Goal: Task Accomplishment & Management: Use online tool/utility

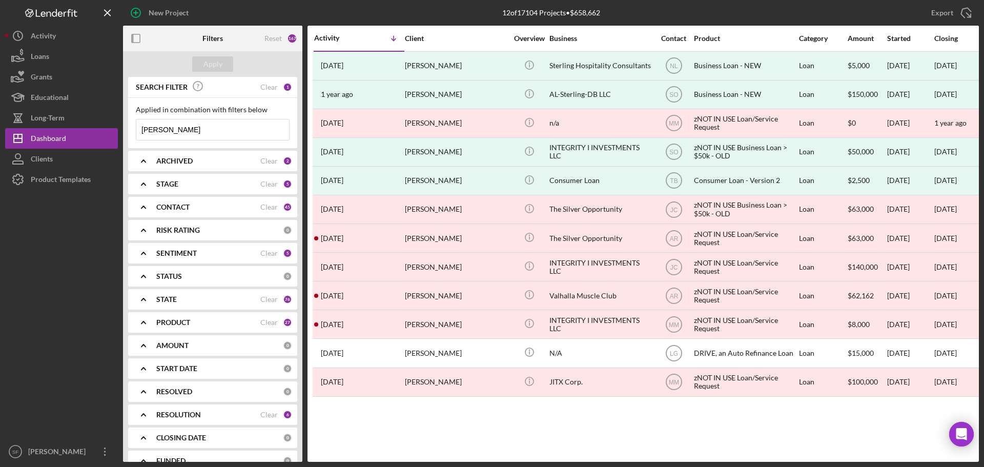
click at [223, 128] on input "[PERSON_NAME]" at bounding box center [212, 129] width 153 height 20
paste input "[PERSON_NAME]"
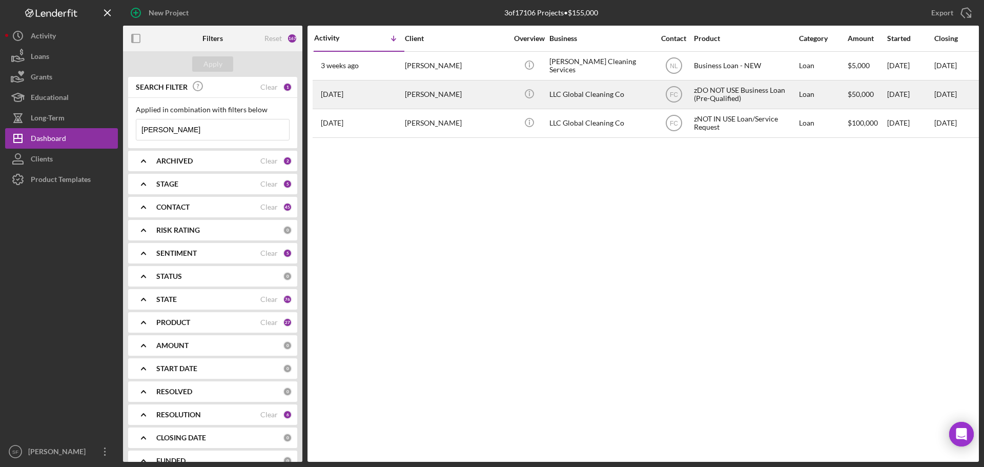
type input "[PERSON_NAME]"
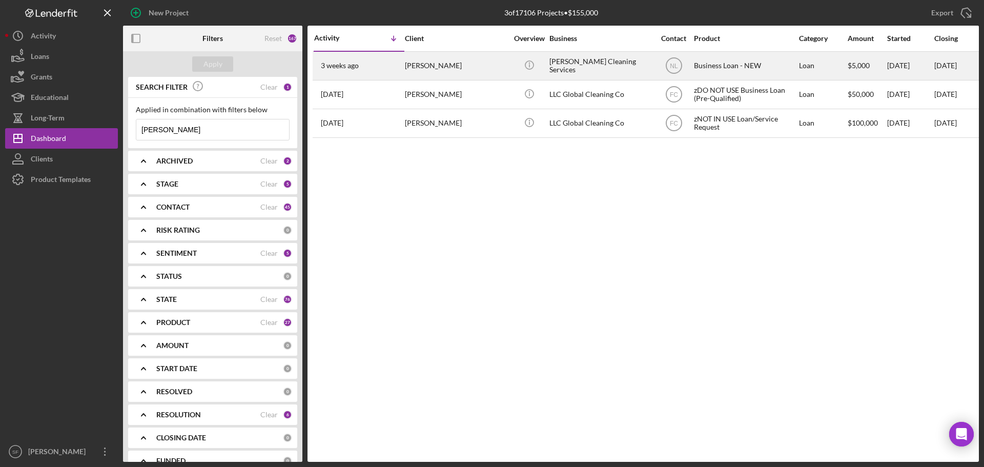
click at [466, 59] on div "[PERSON_NAME]" at bounding box center [456, 65] width 102 height 27
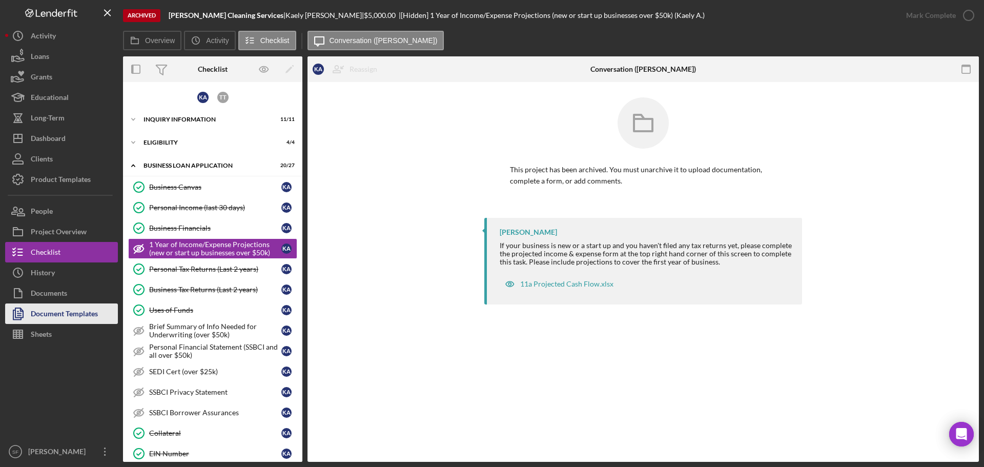
click at [92, 318] on div "Document Templates" at bounding box center [64, 314] width 67 height 23
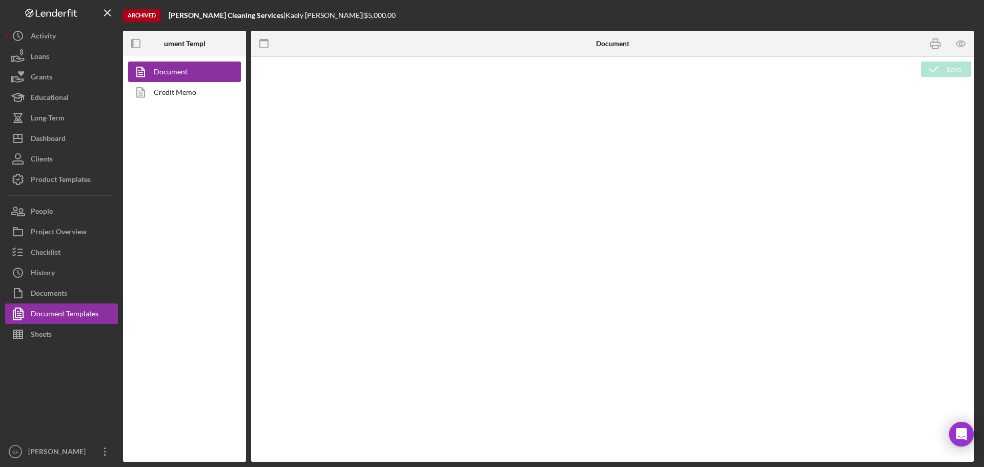
type textarea "Copy and paste, or create, your document template here."
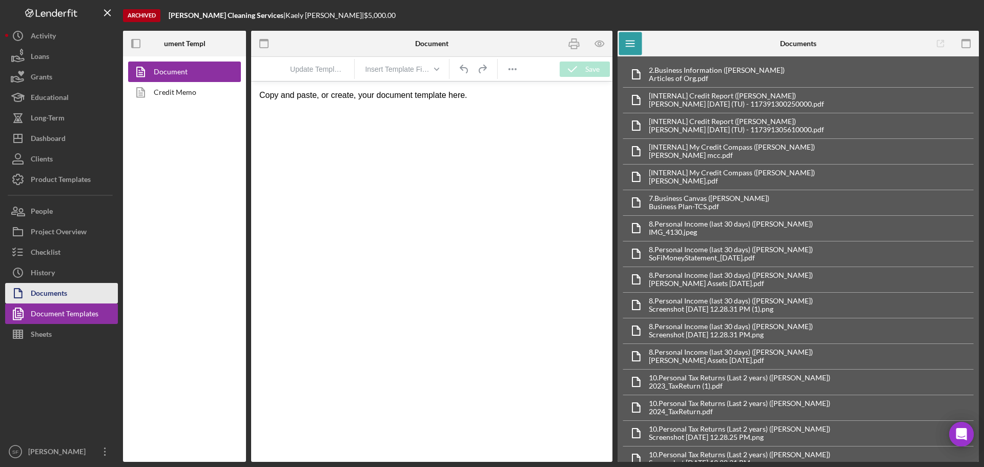
click at [37, 288] on div "Documents" at bounding box center [49, 294] width 36 height 23
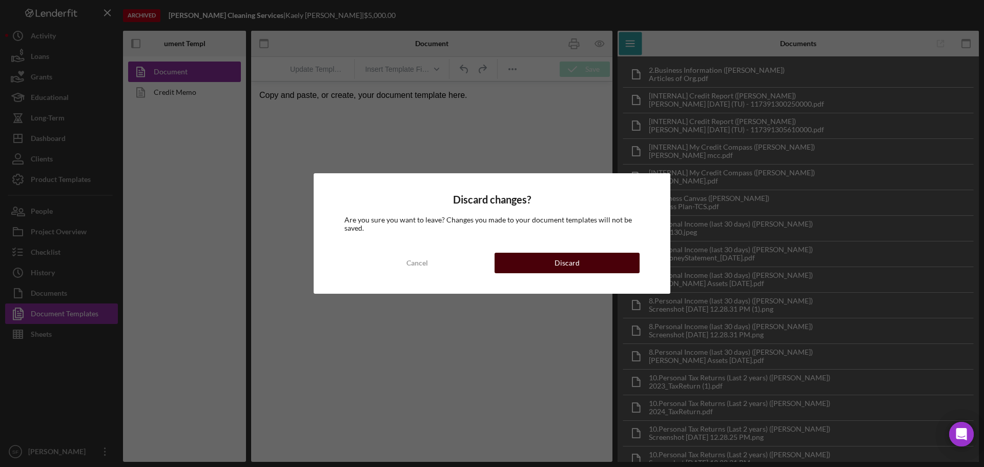
click at [520, 259] on button "Discard" at bounding box center [566, 263] width 145 height 20
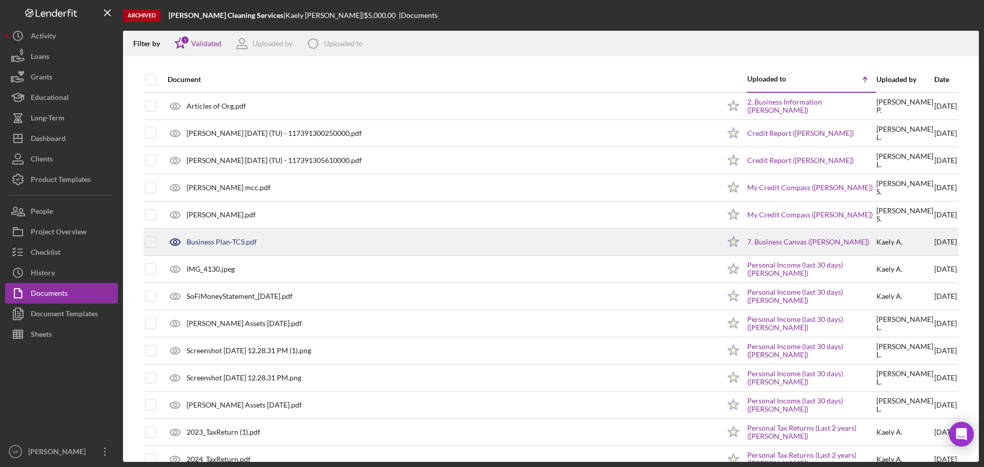
click at [663, 249] on div "Business Plan-TCS.pdf" at bounding box center [440, 242] width 557 height 26
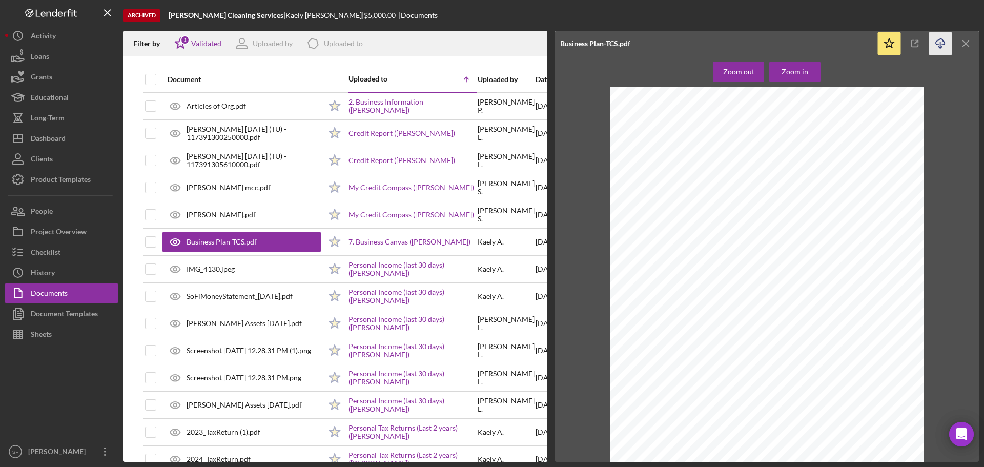
click at [943, 40] on icon "Icon/Download" at bounding box center [940, 43] width 23 height 23
click at [64, 9] on icon "Logo-Reversed Created with Sketch." at bounding box center [51, 13] width 92 height 9
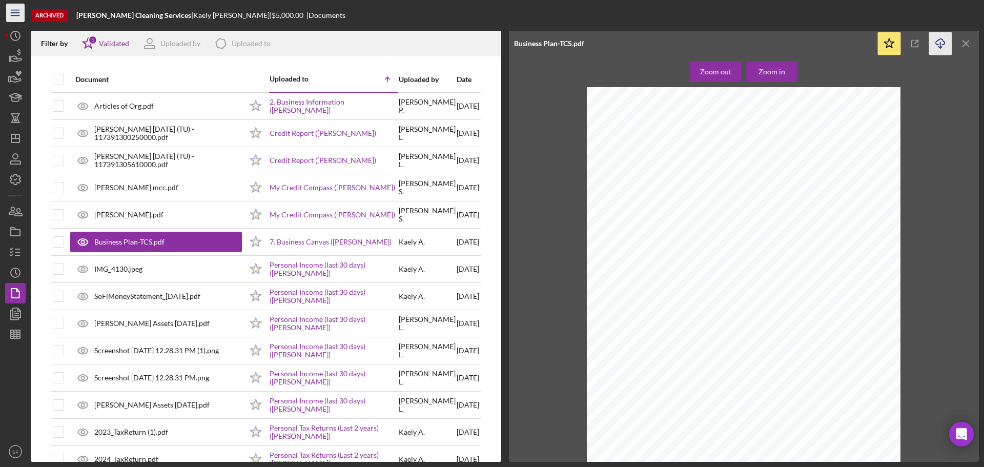
click at [10, 10] on icon "Icon/Menu" at bounding box center [15, 13] width 23 height 23
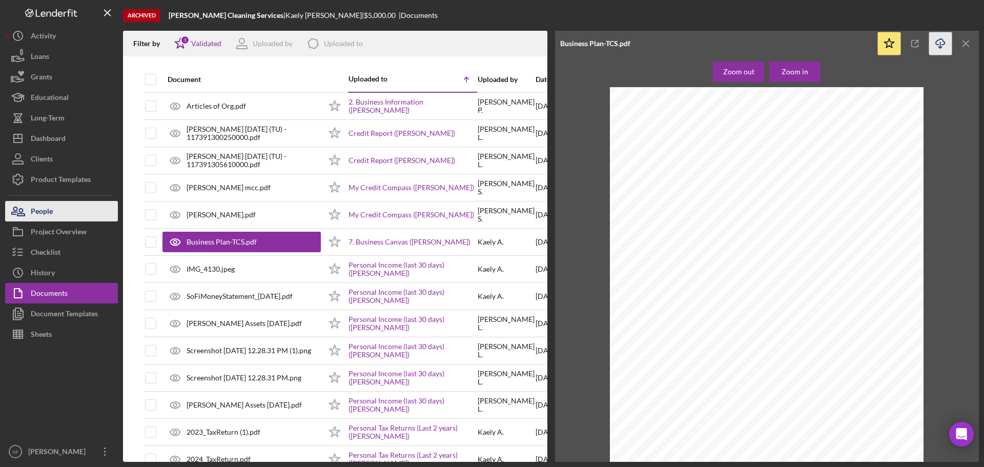
click at [45, 209] on div "People" at bounding box center [42, 212] width 22 height 23
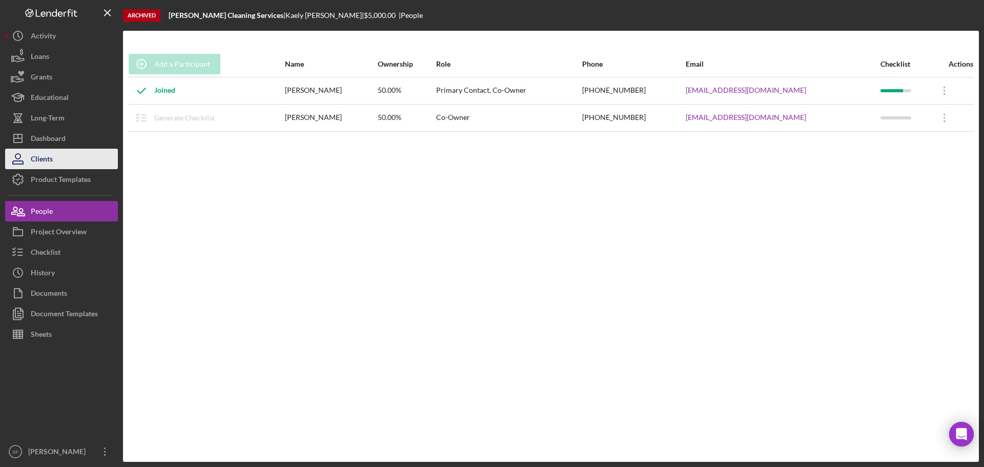
click at [53, 167] on button "Clients" at bounding box center [61, 159] width 113 height 20
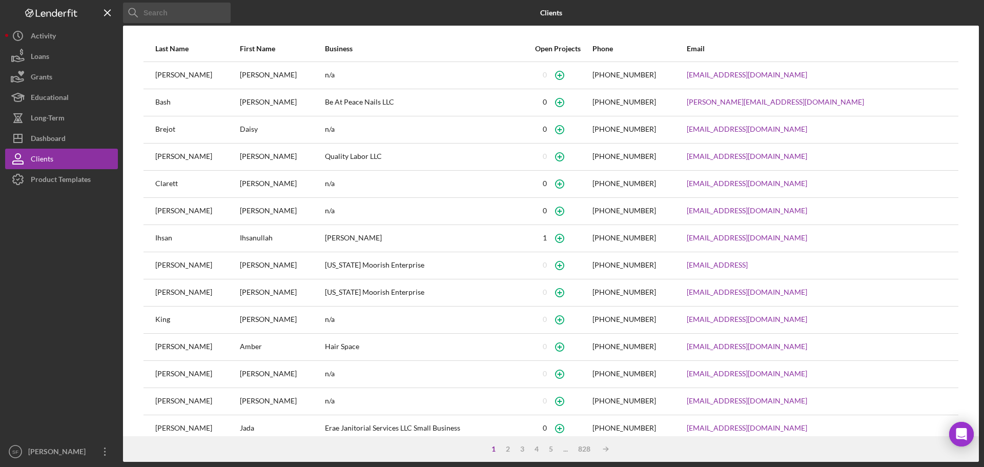
click at [208, 15] on input at bounding box center [177, 13] width 108 height 20
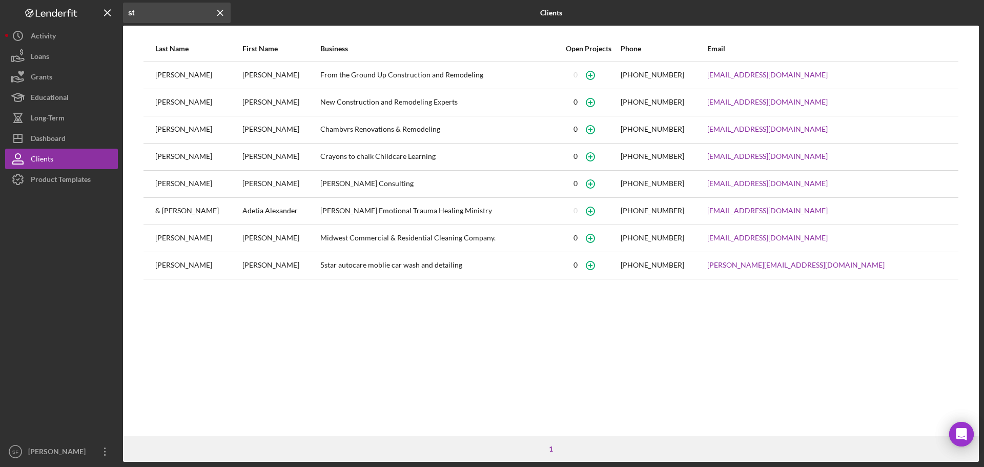
type input "s"
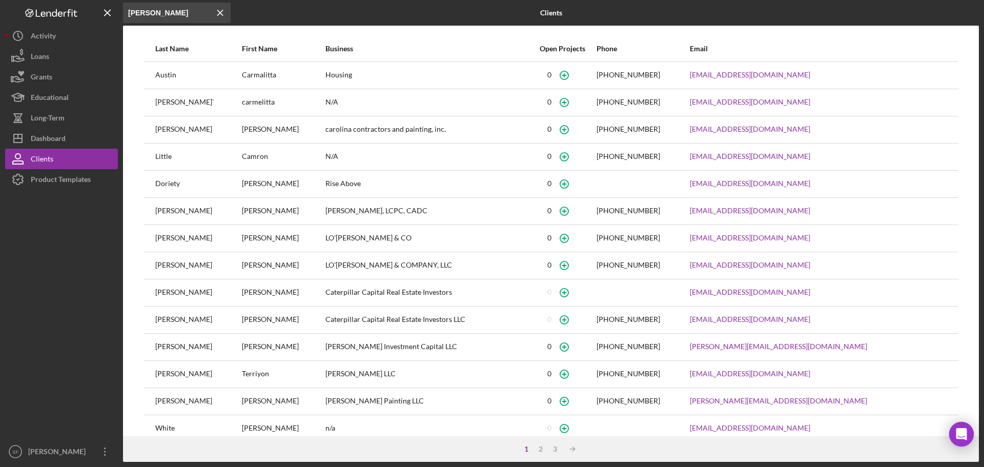
type input "[PERSON_NAME]"
